Goal: Navigation & Orientation: Find specific page/section

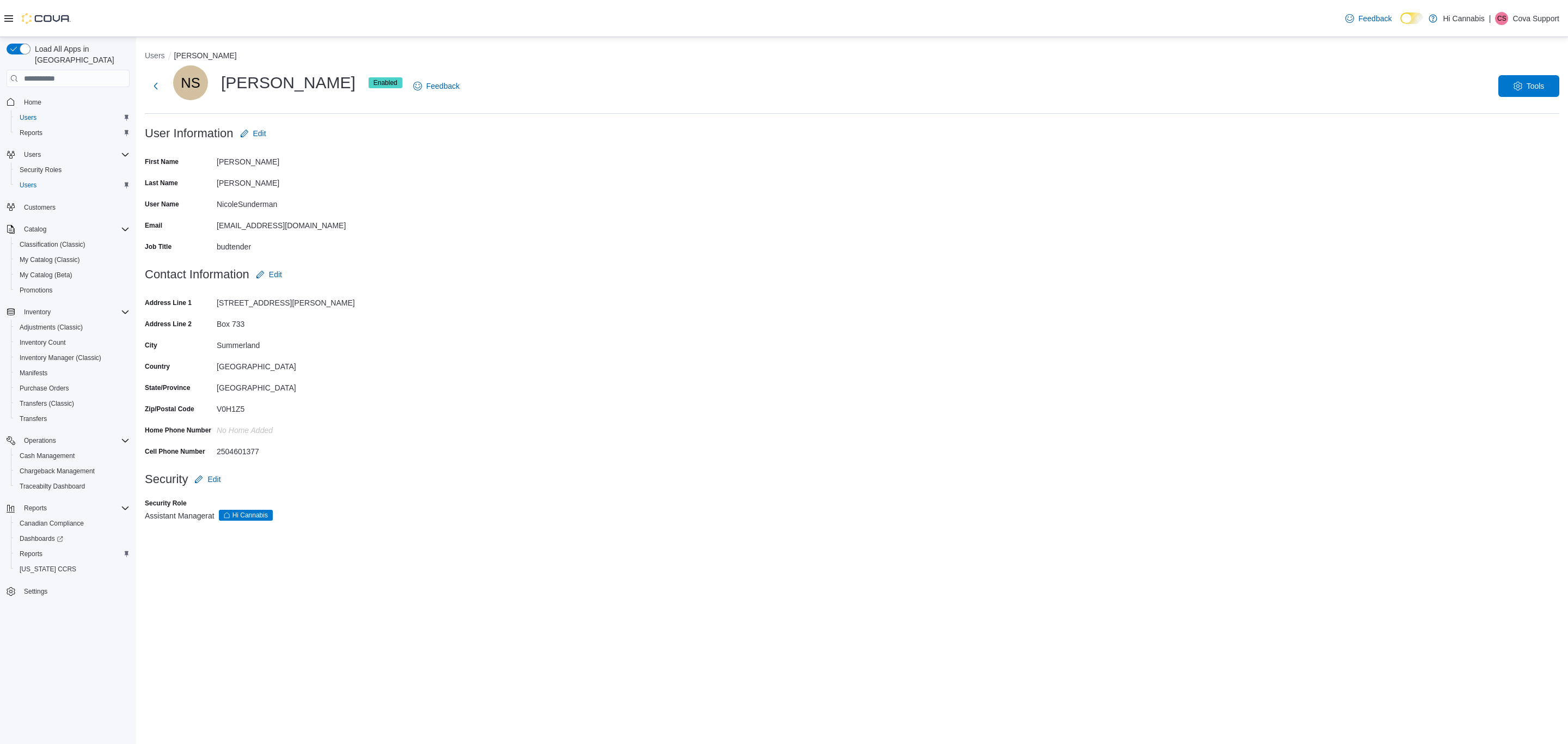
click at [1526, 17] on p "Cova Support" at bounding box center [1535, 18] width 47 height 13
drag, startPoint x: 1491, startPoint y: 116, endPoint x: 1209, endPoint y: 63, distance: 286.9
click at [1490, 116] on span "Sign Out" at bounding box center [1489, 112] width 29 height 11
